Goal: Task Accomplishment & Management: Use online tool/utility

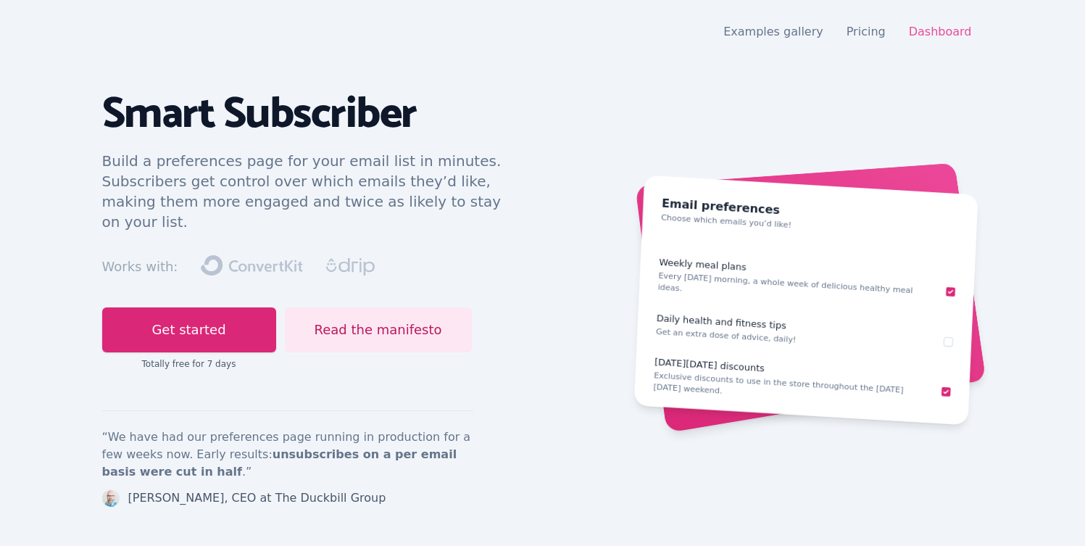
click at [943, 30] on link "Dashboard" at bounding box center [940, 32] width 63 height 14
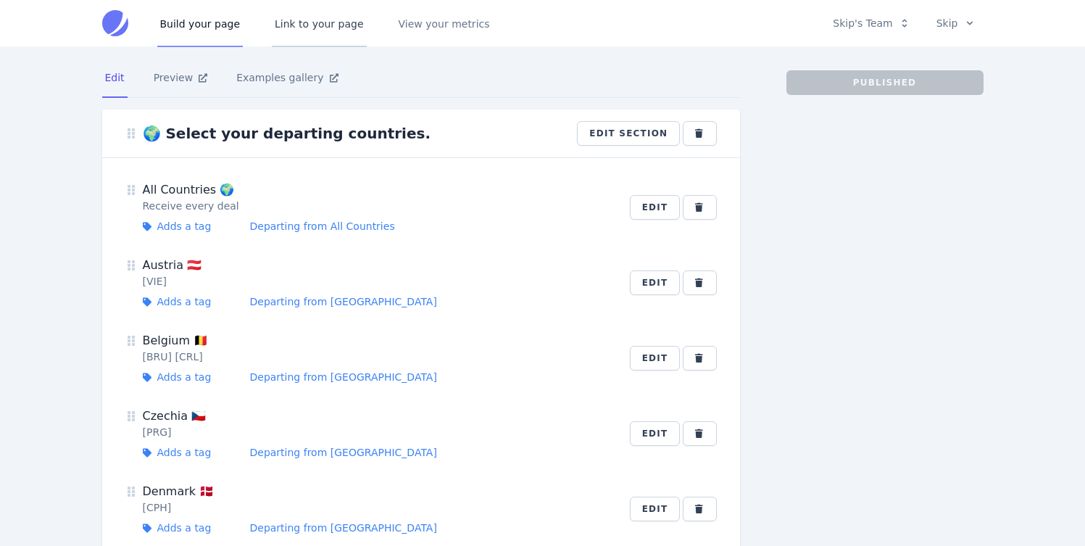
click at [304, 30] on link "Link to your page" at bounding box center [319, 23] width 95 height 48
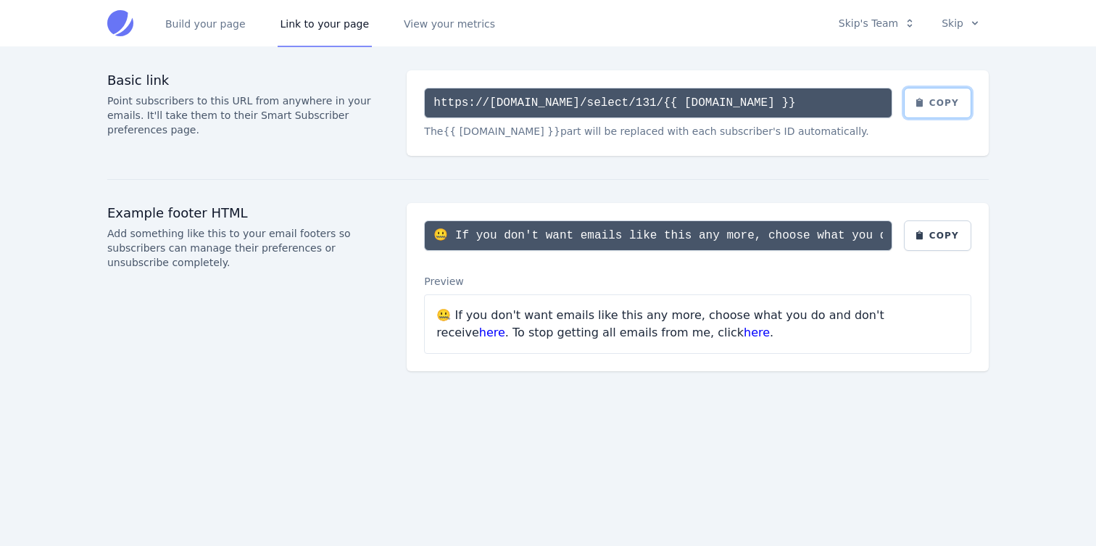
click at [951, 109] on button "Copy" at bounding box center [938, 103] width 68 height 30
click at [952, 106] on button "Copy" at bounding box center [938, 103] width 68 height 30
click at [910, 94] on button "Copy" at bounding box center [938, 103] width 68 height 30
click at [940, 99] on button "Copy" at bounding box center [938, 103] width 68 height 30
